Goal: Information Seeking & Learning: Check status

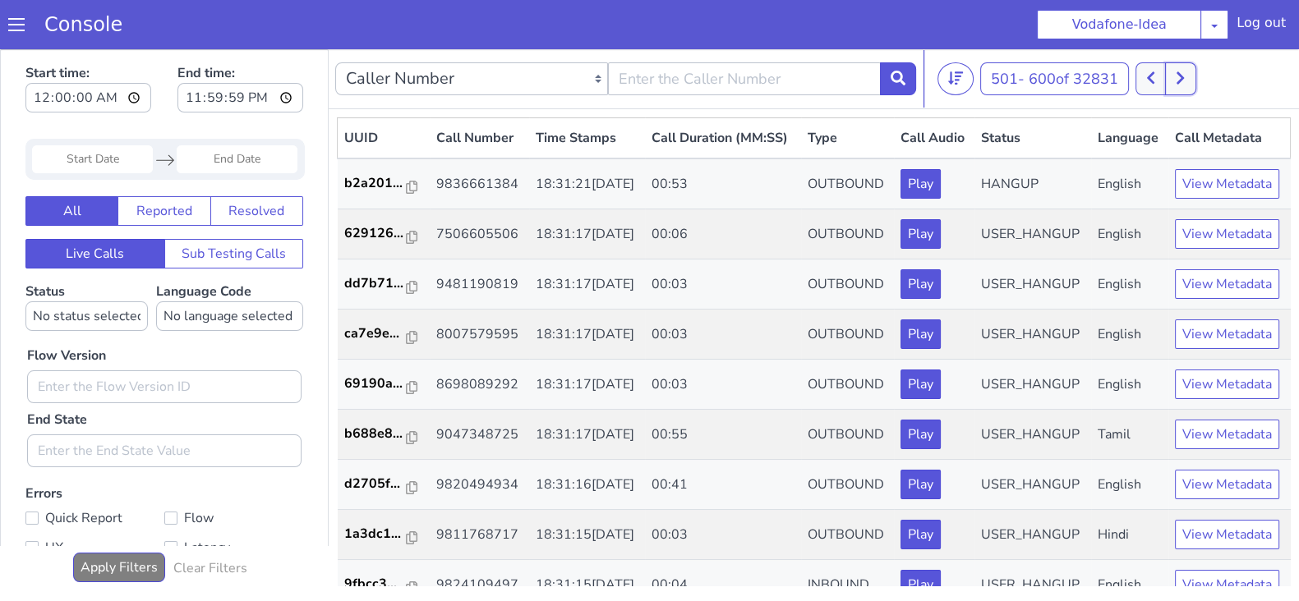
click at [1183, 83] on icon at bounding box center [1179, 78] width 9 height 15
click at [1153, 79] on icon at bounding box center [1150, 78] width 7 height 12
click at [1151, 77] on icon at bounding box center [1150, 78] width 7 height 12
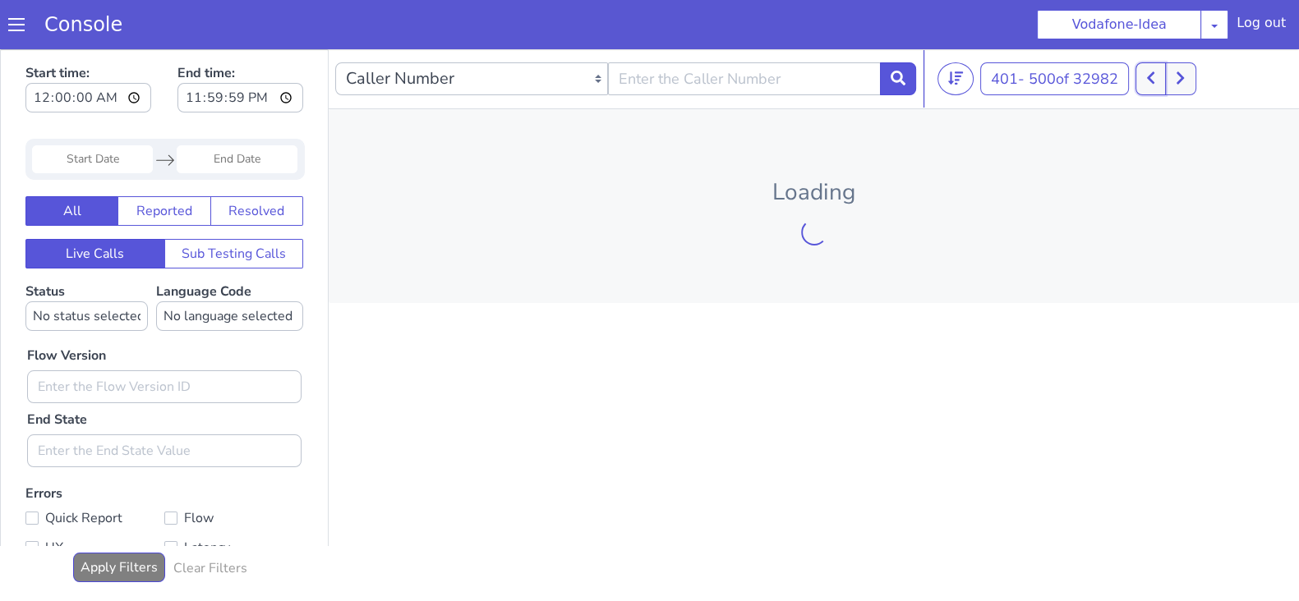
click at [1151, 77] on icon at bounding box center [1150, 78] width 7 height 12
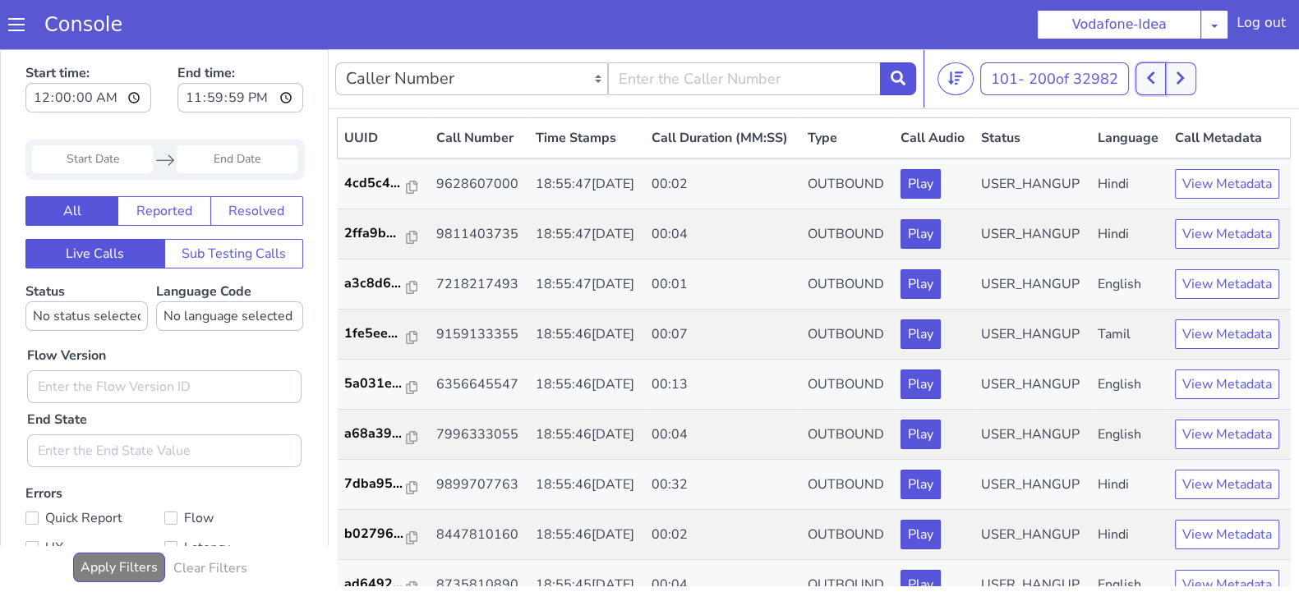
click at [1151, 77] on icon at bounding box center [1150, 78] width 7 height 12
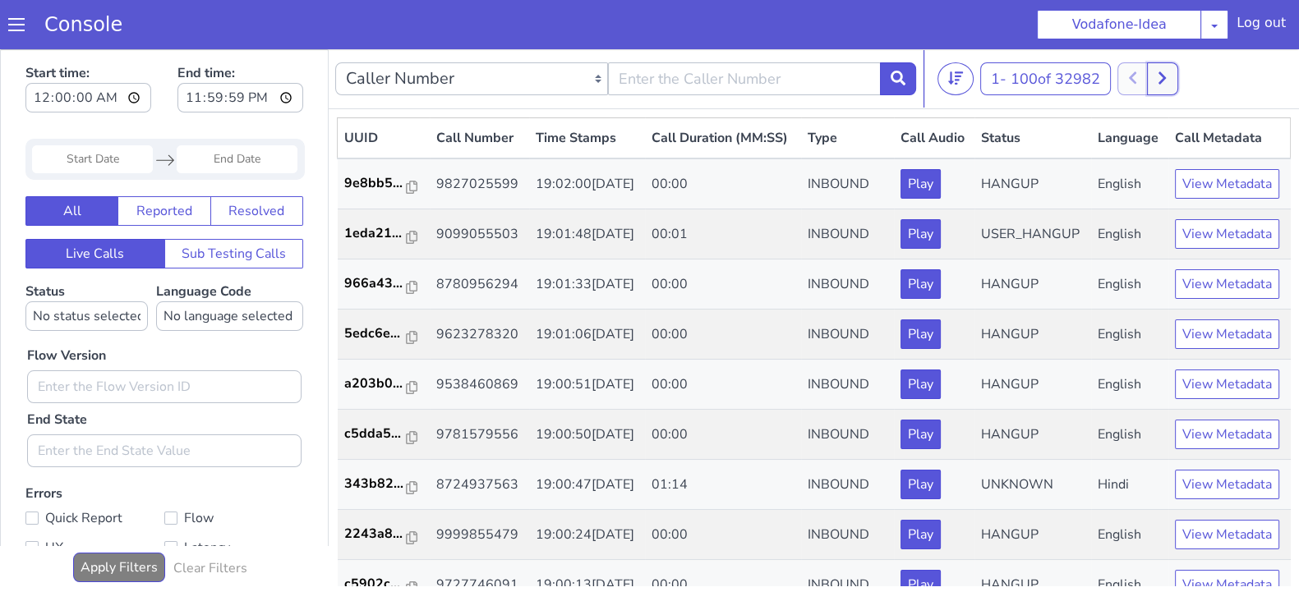
click at [1167, 90] on button at bounding box center [1162, 78] width 30 height 33
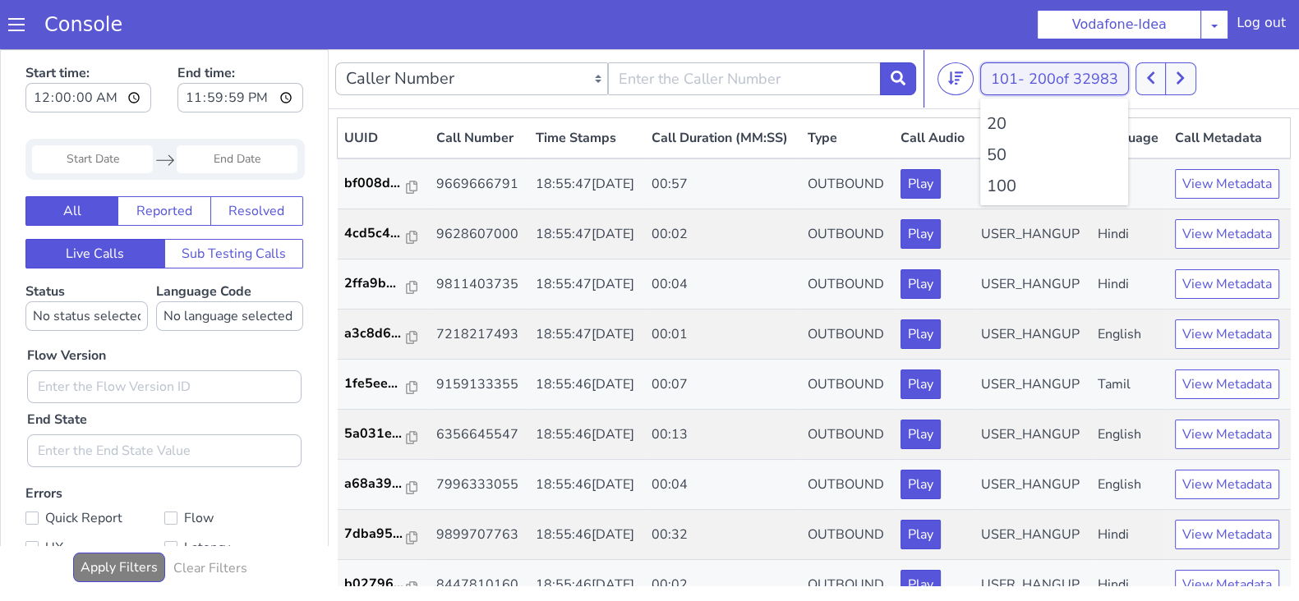
click at [1129, 79] on button "101 - 200 of 32983" at bounding box center [1054, 78] width 149 height 33
click at [1154, 71] on icon at bounding box center [1150, 78] width 9 height 15
